Goal: Transaction & Acquisition: Purchase product/service

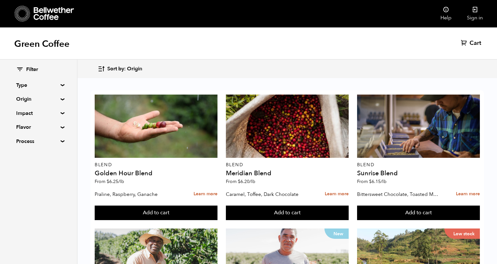
click at [52, 105] on div "Filter Type Blend Single Origin Decaf Seasonal Year Round Origin Blend [GEOGRAP…" at bounding box center [38, 105] width 45 height 79
click at [49, 99] on summary "Origin" at bounding box center [38, 99] width 45 height 8
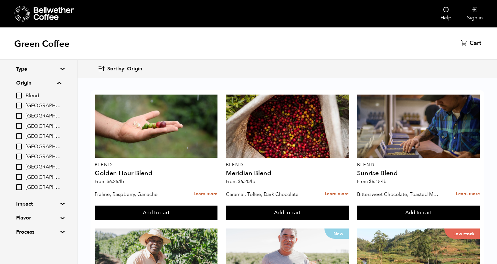
scroll to position [17, 0]
click at [18, 185] on input "[GEOGRAPHIC_DATA]" at bounding box center [19, 187] width 6 height 6
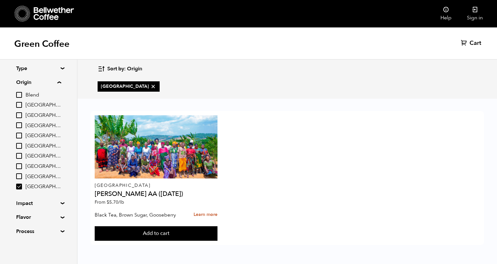
click at [15, 188] on div "Filter Type Blend Single Origin Decaf Seasonal Year Round Origin Blend [GEOGRAP…" at bounding box center [38, 142] width 77 height 199
click at [22, 188] on input "[GEOGRAPHIC_DATA]" at bounding box center [19, 187] width 6 height 6
checkbox input "false"
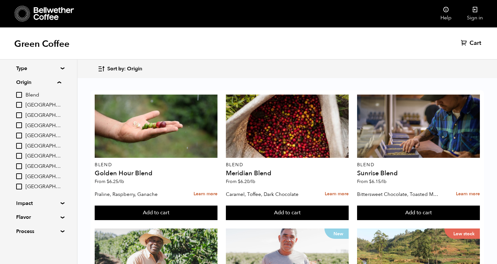
click at [21, 102] on input "[GEOGRAPHIC_DATA]" at bounding box center [19, 105] width 6 height 6
checkbox input "true"
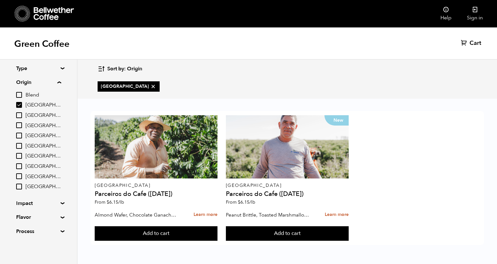
click at [20, 114] on input "[GEOGRAPHIC_DATA]" at bounding box center [19, 115] width 6 height 6
checkbox input "true"
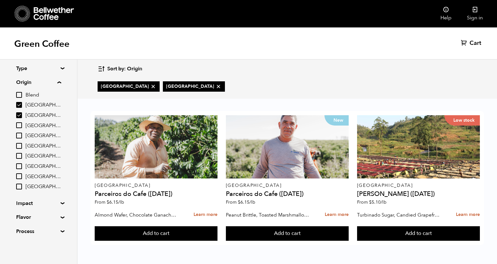
click at [20, 126] on input "[GEOGRAPHIC_DATA]" at bounding box center [19, 125] width 6 height 6
checkbox input "true"
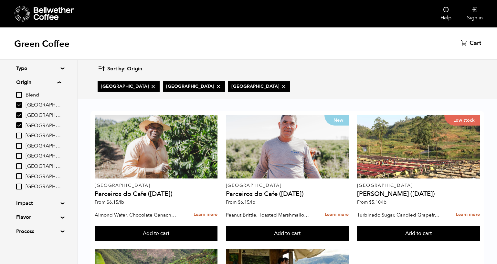
click at [20, 137] on input "[GEOGRAPHIC_DATA]" at bounding box center [19, 136] width 6 height 6
checkbox input "true"
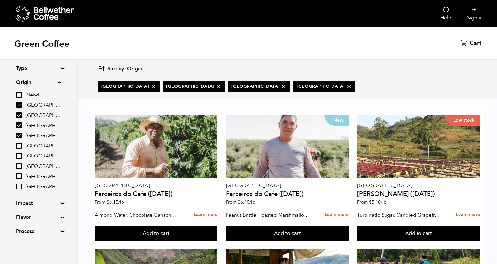
click at [20, 145] on input "[GEOGRAPHIC_DATA]" at bounding box center [19, 146] width 6 height 6
checkbox input "true"
click at [20, 154] on input "[GEOGRAPHIC_DATA]" at bounding box center [19, 156] width 6 height 6
checkbox input "true"
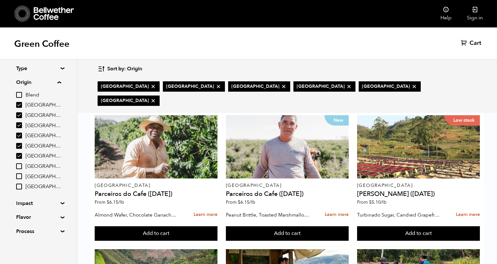
click at [20, 167] on input "[GEOGRAPHIC_DATA]" at bounding box center [19, 166] width 6 height 6
checkbox input "true"
click at [20, 179] on input "[GEOGRAPHIC_DATA]" at bounding box center [19, 176] width 6 height 6
checkbox input "true"
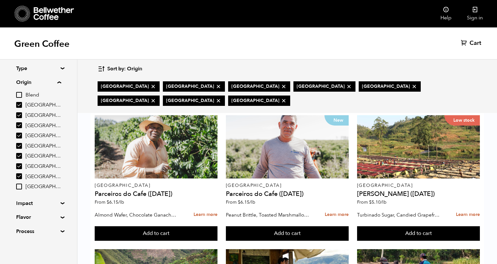
click at [21, 187] on input "[GEOGRAPHIC_DATA]" at bounding box center [19, 187] width 6 height 6
checkbox input "true"
